Goal: Communication & Community: Answer question/provide support

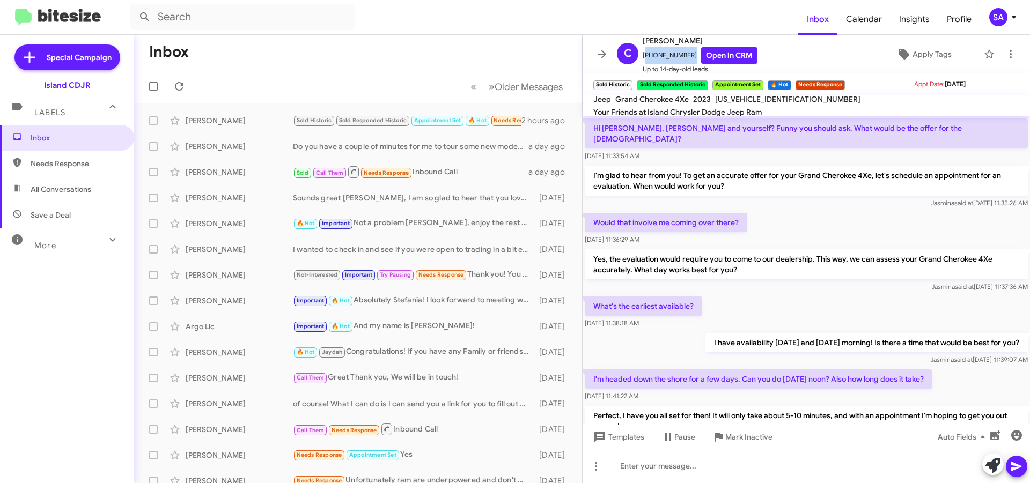
scroll to position [533, 0]
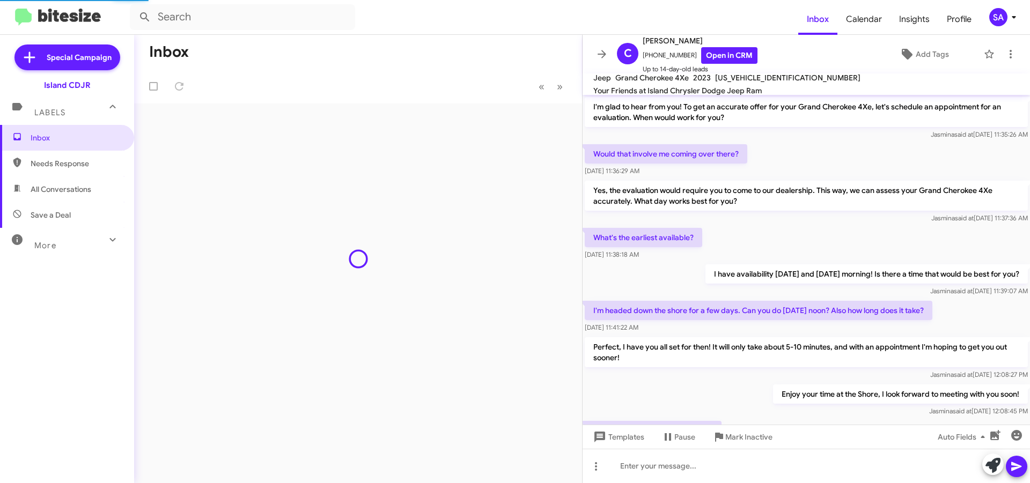
scroll to position [512, 0]
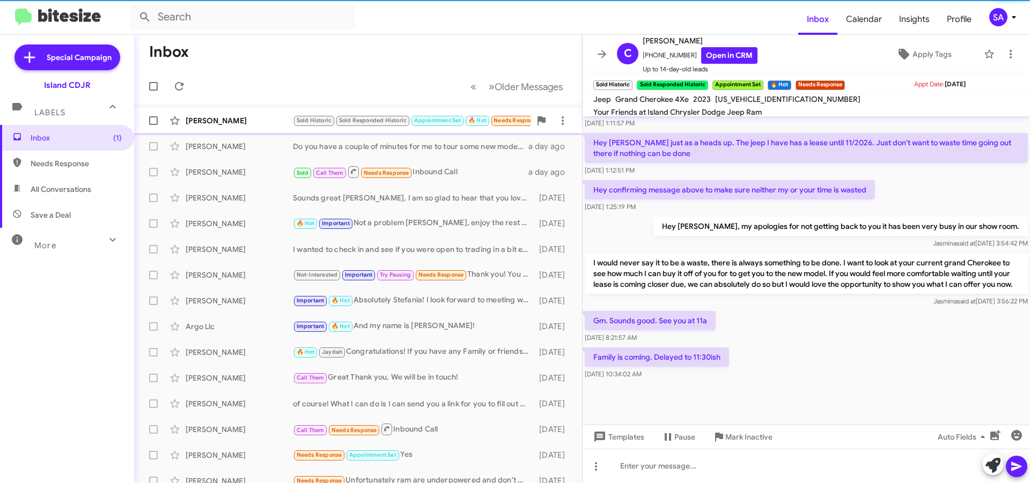
click at [219, 124] on div "[PERSON_NAME]" at bounding box center [239, 120] width 107 height 11
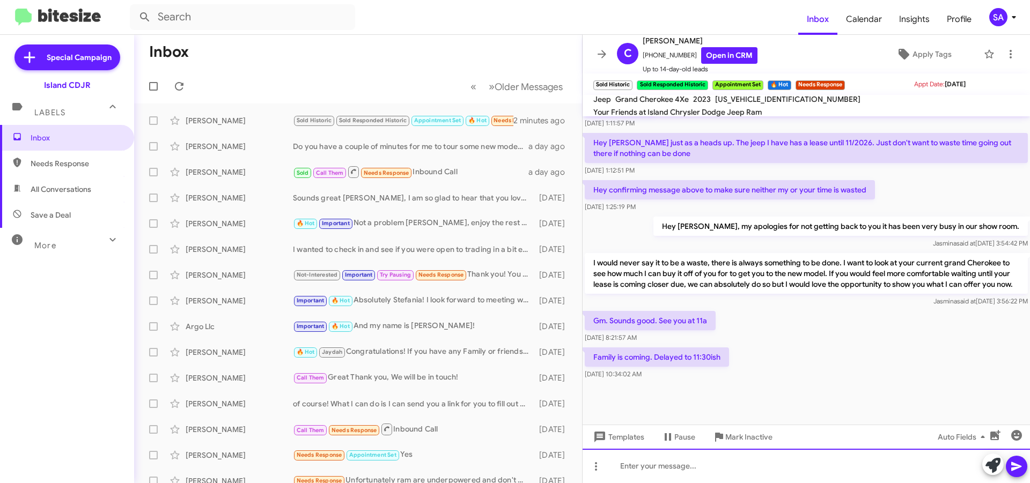
click at [685, 470] on div at bounding box center [805, 466] width 447 height 34
click at [940, 466] on div "No Worries, I will make sure to have everything ready by the time they arrive! …" at bounding box center [805, 466] width 447 height 34
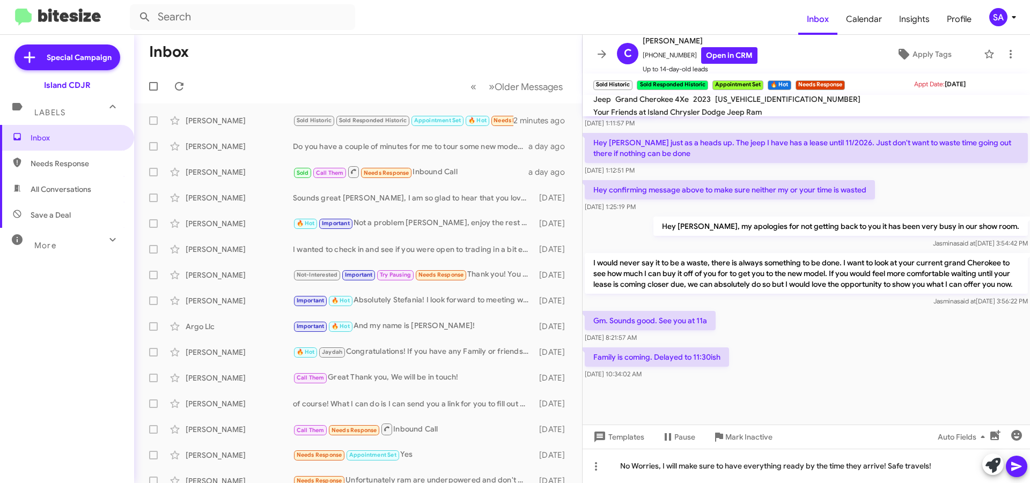
click at [1013, 466] on icon at bounding box center [1016, 466] width 13 height 13
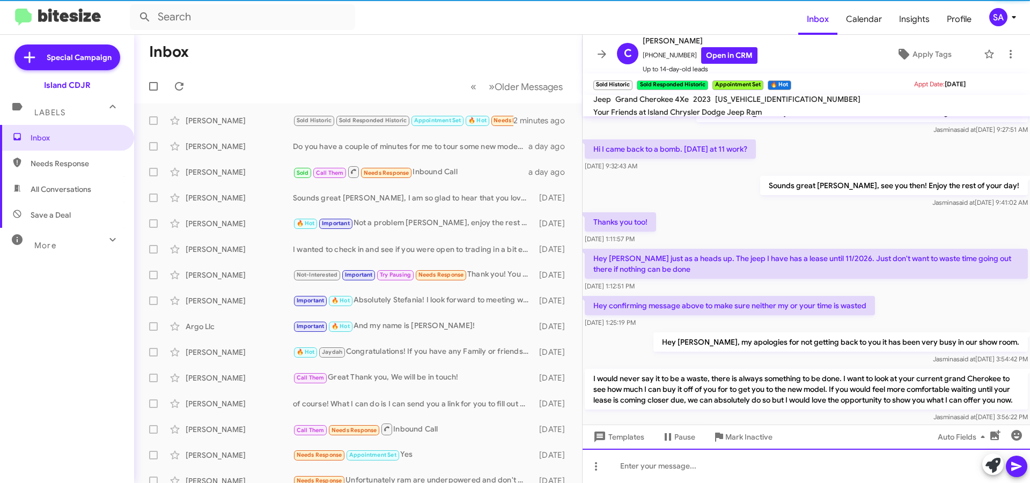
scroll to position [856, 0]
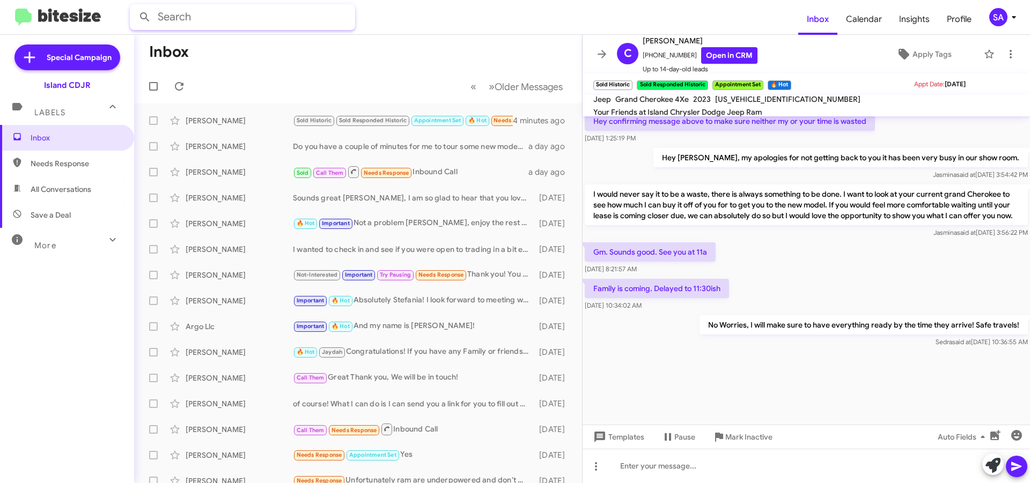
click at [215, 18] on input "text" at bounding box center [242, 17] width 225 height 26
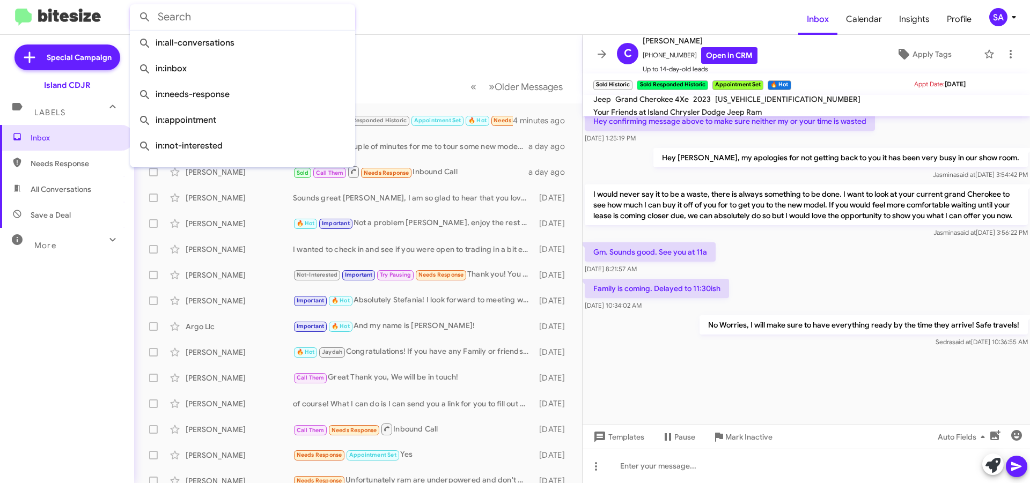
paste input "[PERSON_NAME]"
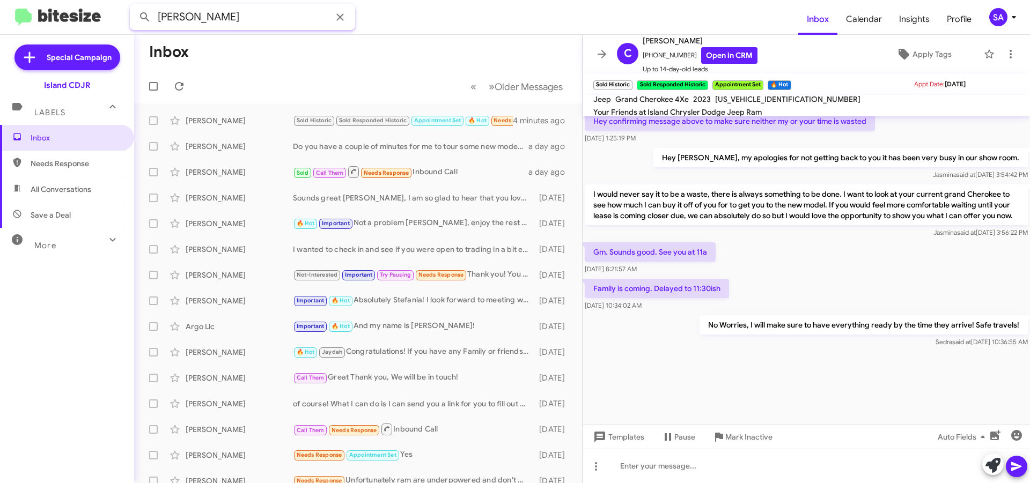
type input "[PERSON_NAME]"
click at [134, 6] on button at bounding box center [144, 16] width 21 height 21
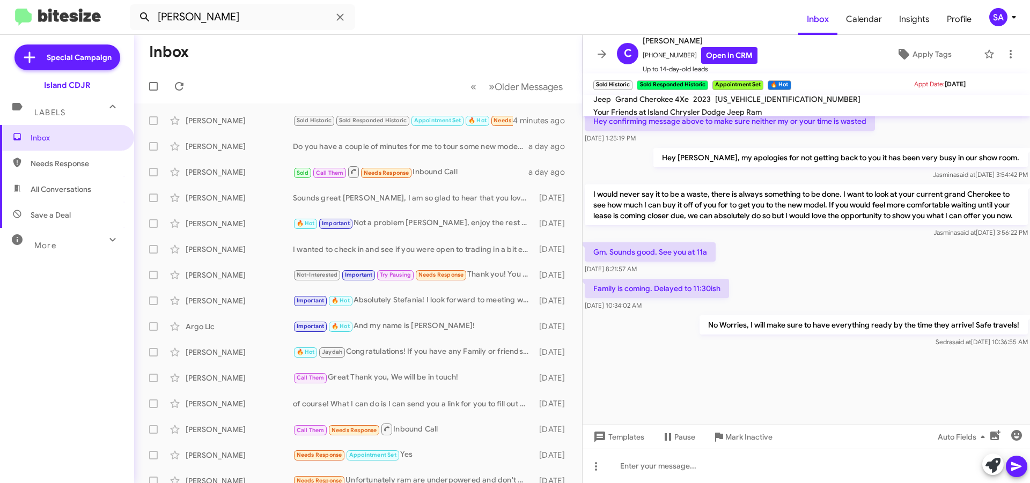
click at [149, 18] on icon at bounding box center [144, 17] width 13 height 13
click at [142, 16] on icon at bounding box center [144, 17] width 13 height 13
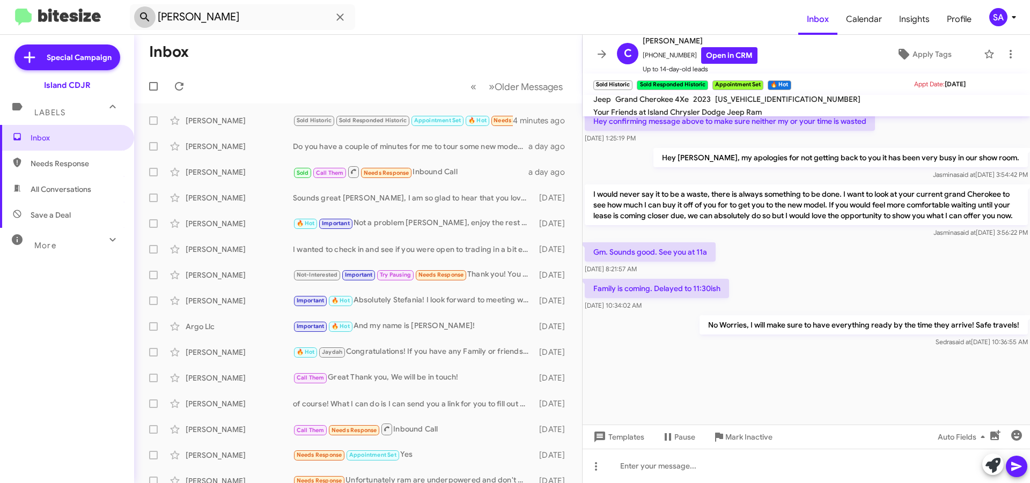
click at [142, 16] on icon at bounding box center [144, 17] width 13 height 13
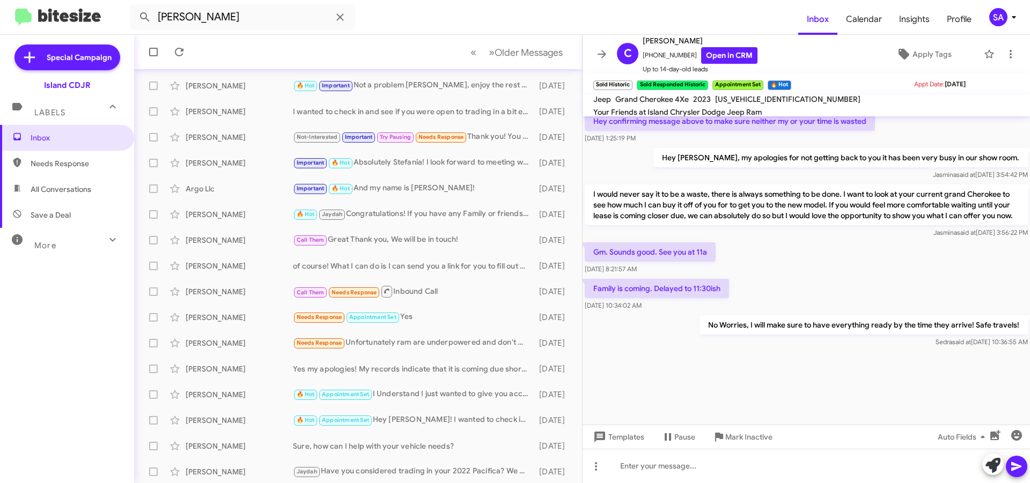
scroll to position [139, 0]
click at [530, 47] on span "Older Messages" at bounding box center [528, 53] width 68 height 12
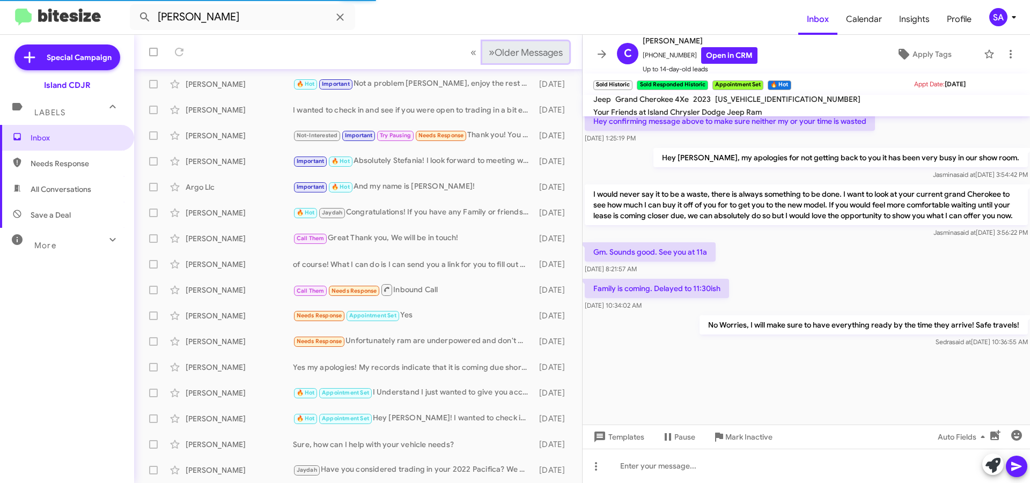
click at [530, 48] on span "Older Messages" at bounding box center [528, 53] width 68 height 12
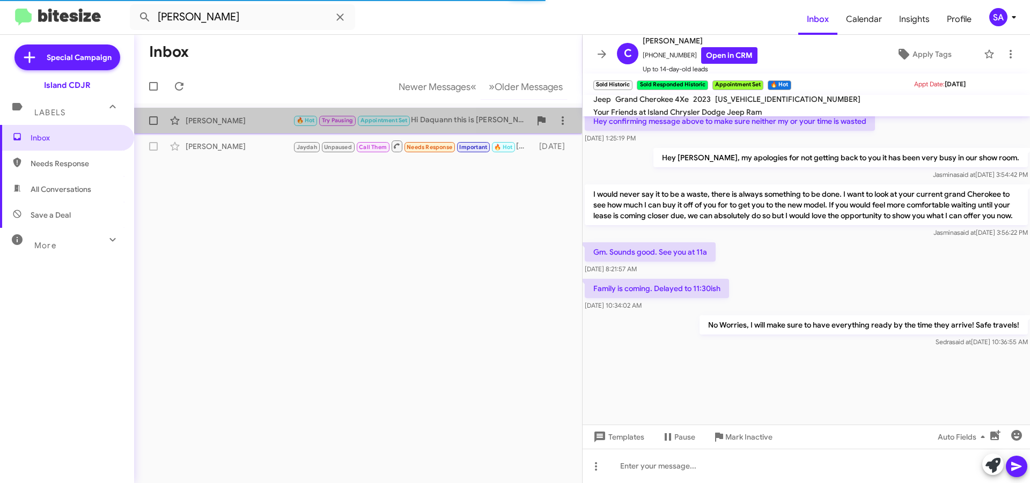
click at [256, 122] on div "[PERSON_NAME]" at bounding box center [239, 120] width 107 height 11
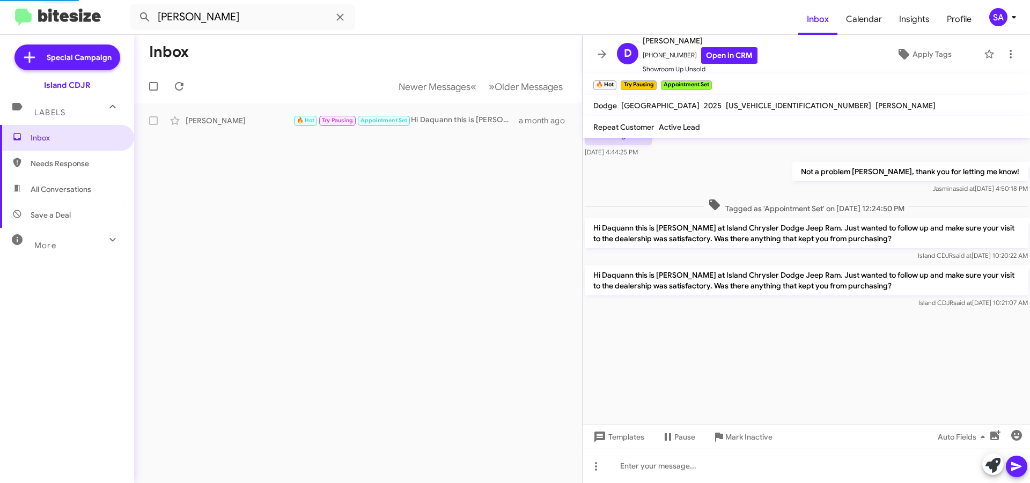
scroll to position [1583, 0]
